Goal: Information Seeking & Learning: Learn about a topic

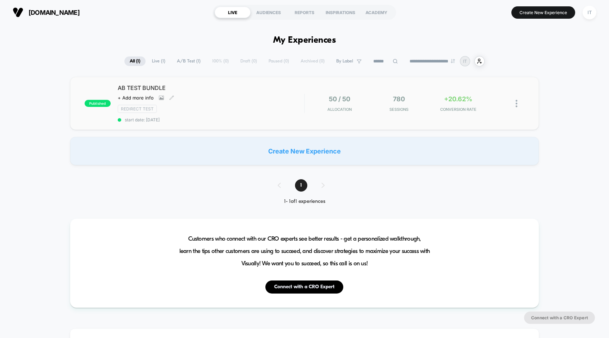
click at [134, 91] on span "AB TEST BUNDLE" at bounding box center [211, 87] width 187 height 7
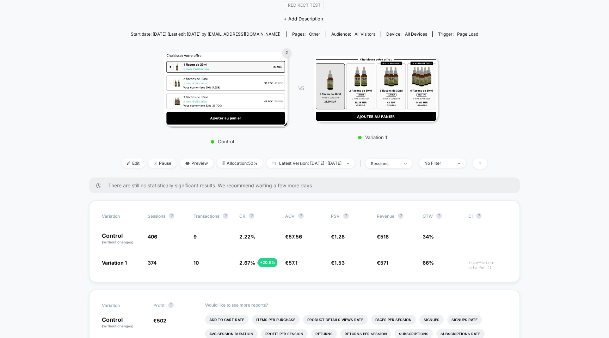
scroll to position [72, 0]
